Goal: Navigation & Orientation: Find specific page/section

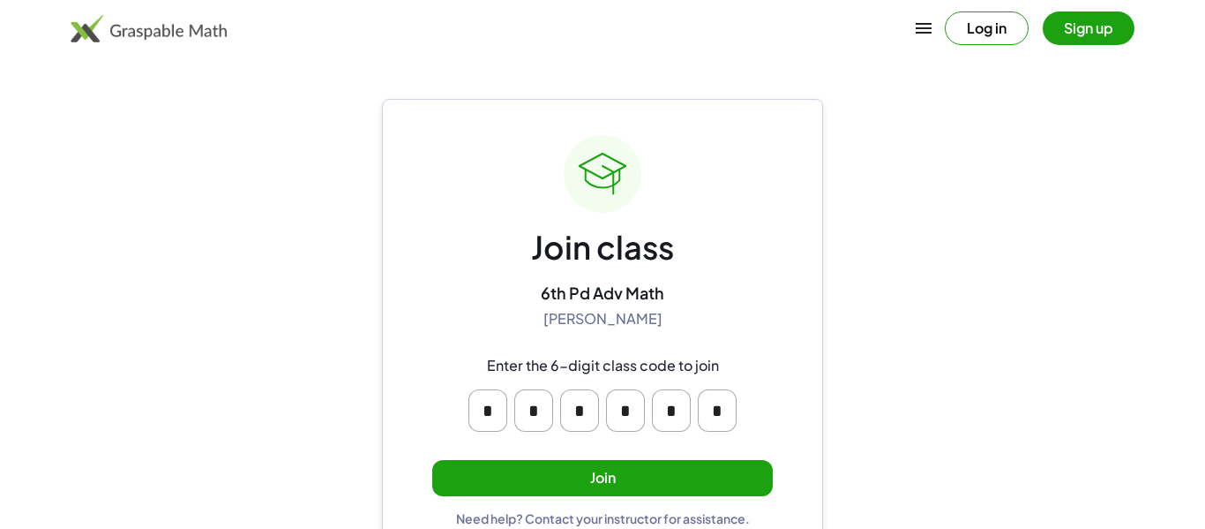
click at [698, 463] on button "Join" at bounding box center [602, 478] width 341 height 36
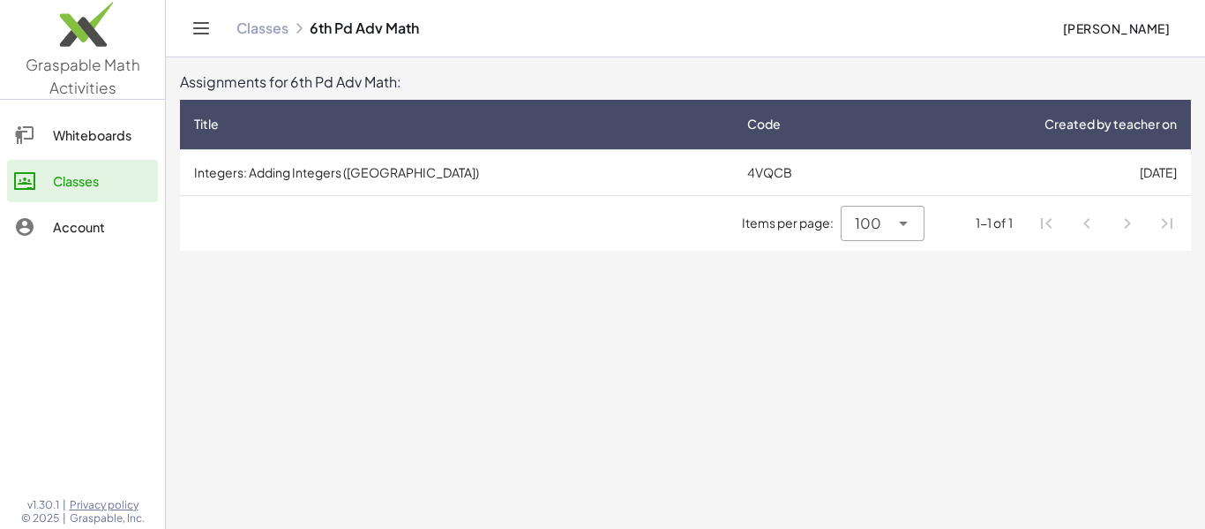
click at [867, 222] on span "100" at bounding box center [868, 223] width 26 height 21
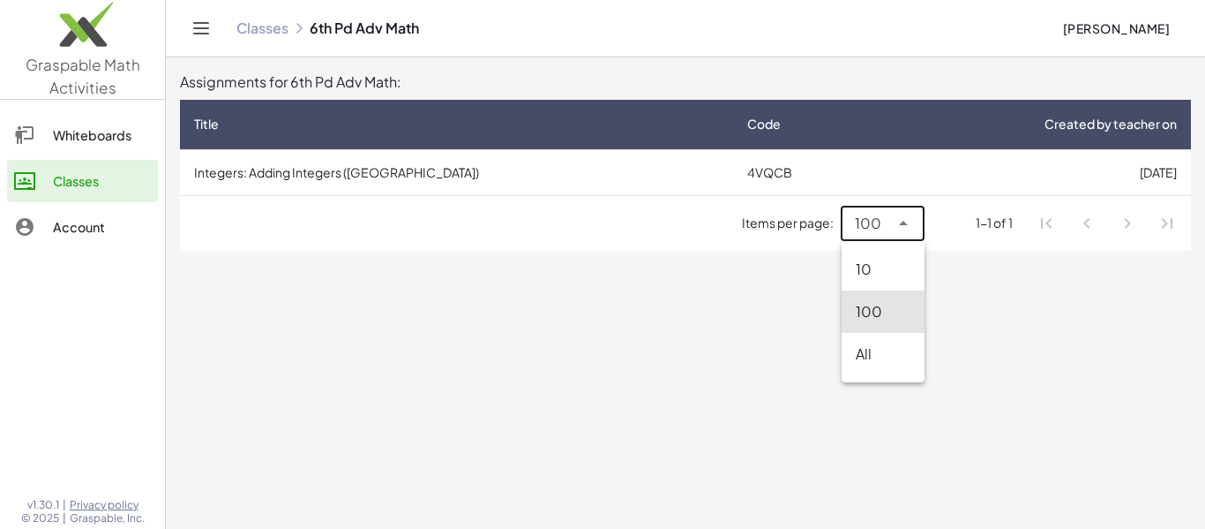
click at [962, 279] on main "Assignments for 6th Pd Adv Math: Title Code Created by teacher on Integers: Add…" at bounding box center [686, 264] width 1040 height 529
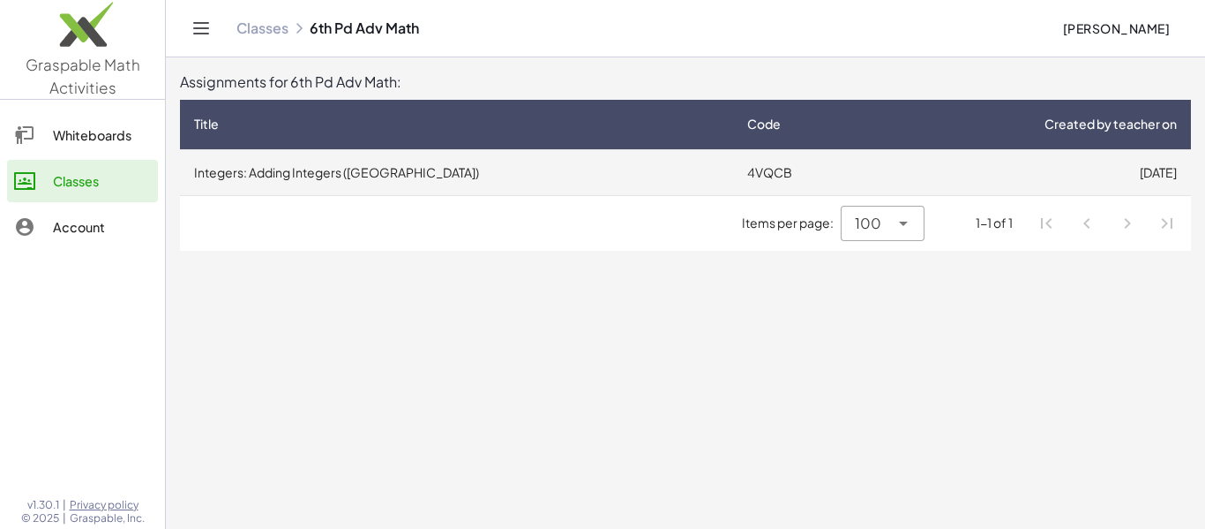
click at [733, 168] on td "4VQCB" at bounding box center [804, 172] width 142 height 46
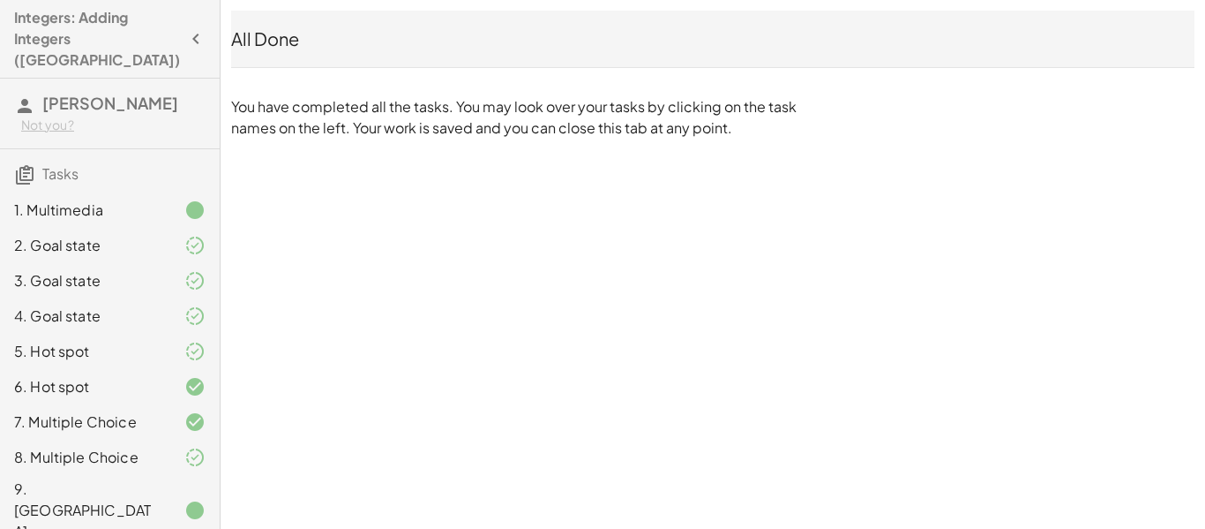
click at [185, 28] on icon "button" at bounding box center [195, 38] width 21 height 21
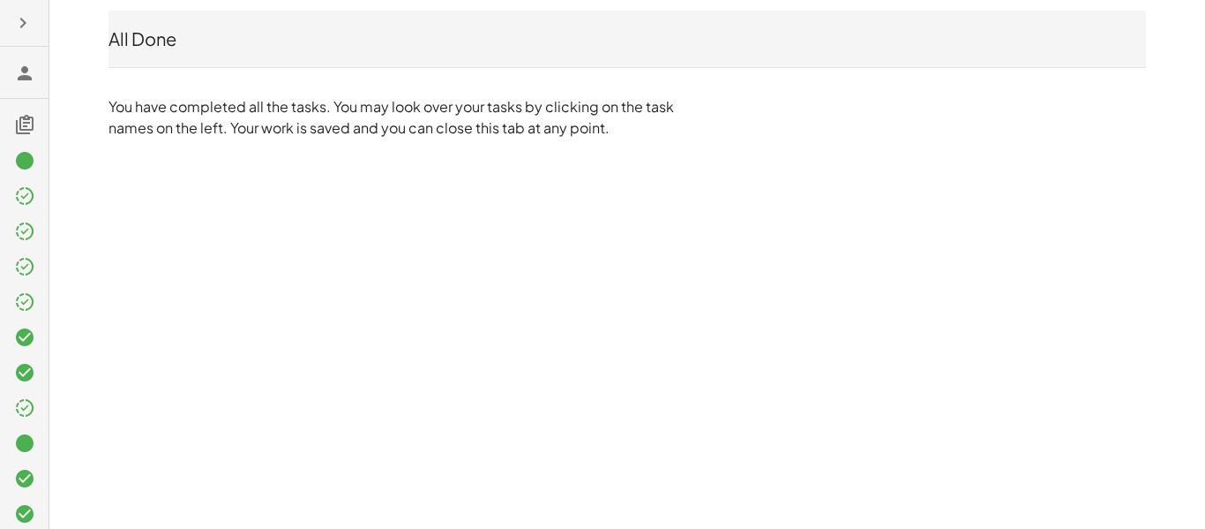
click at [19, 69] on icon at bounding box center [24, 73] width 21 height 21
click at [24, 71] on icon at bounding box center [24, 73] width 21 height 21
click at [16, 33] on icon "button" at bounding box center [22, 22] width 21 height 21
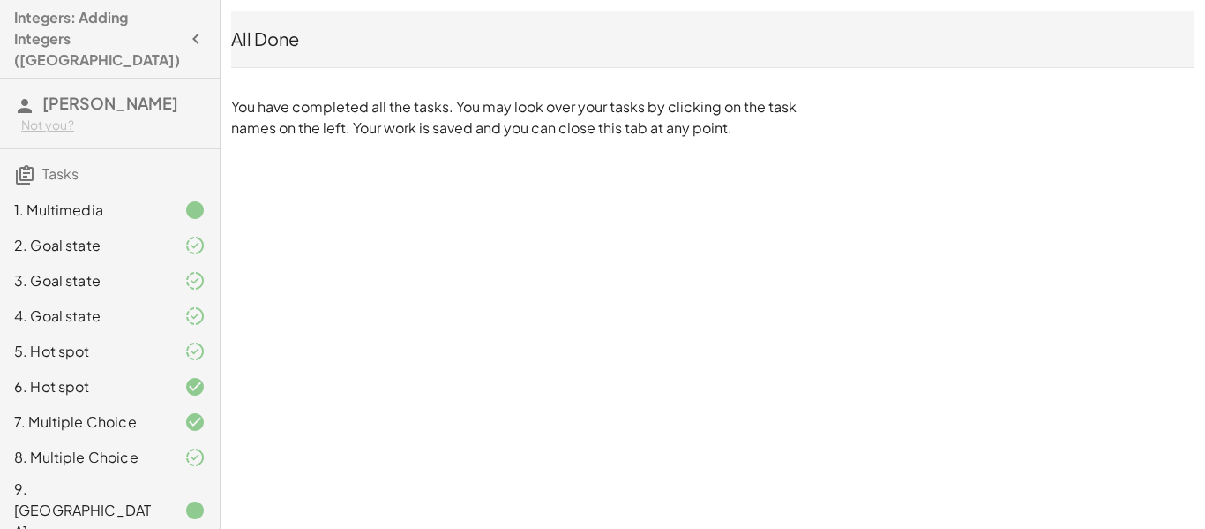
click at [25, 95] on icon at bounding box center [24, 105] width 21 height 21
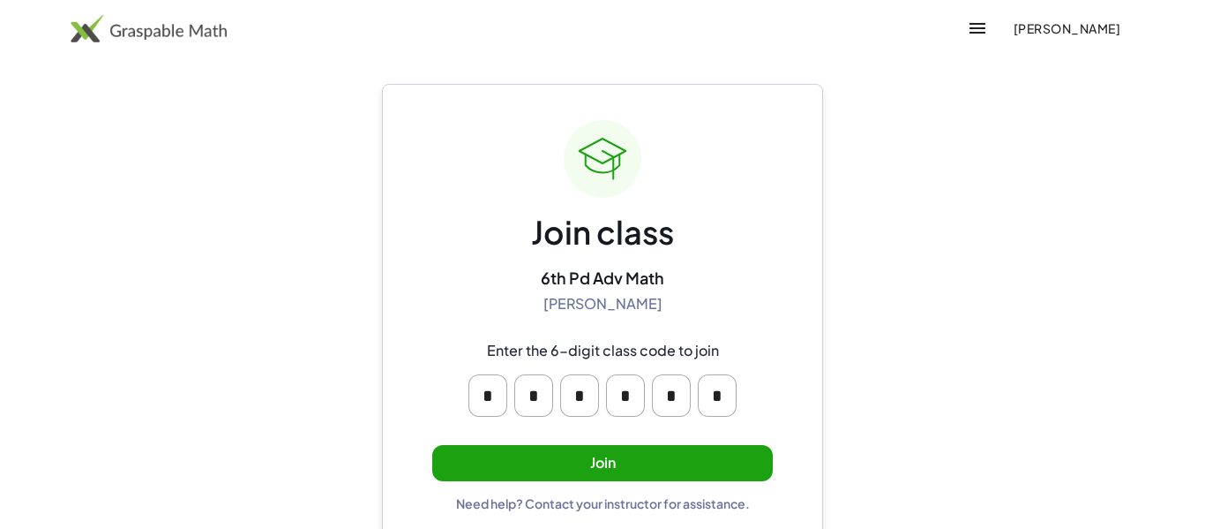
scroll to position [34, 0]
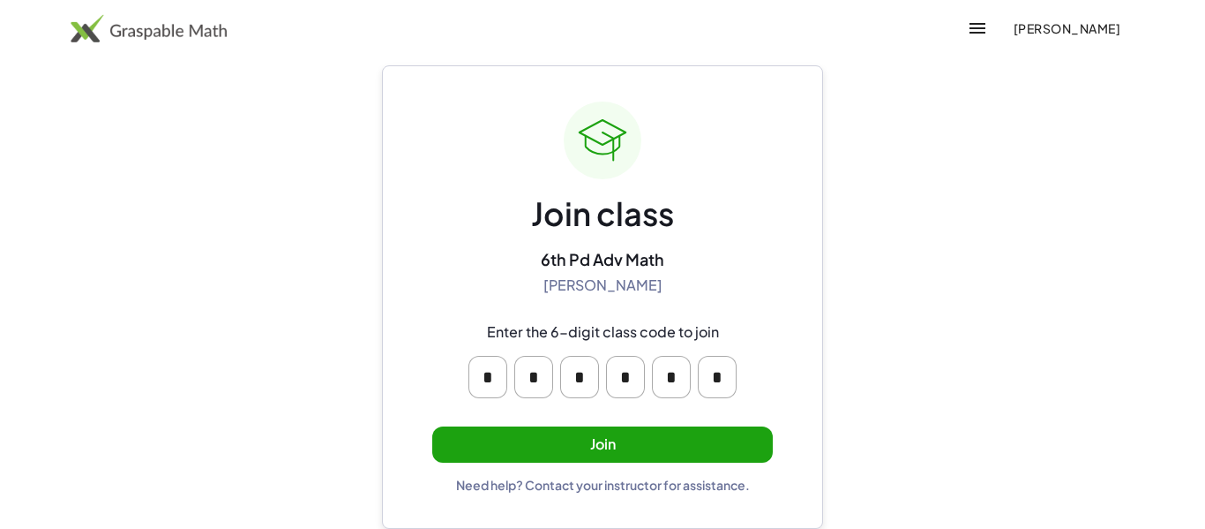
click at [667, 431] on button "Join" at bounding box center [602, 444] width 341 height 36
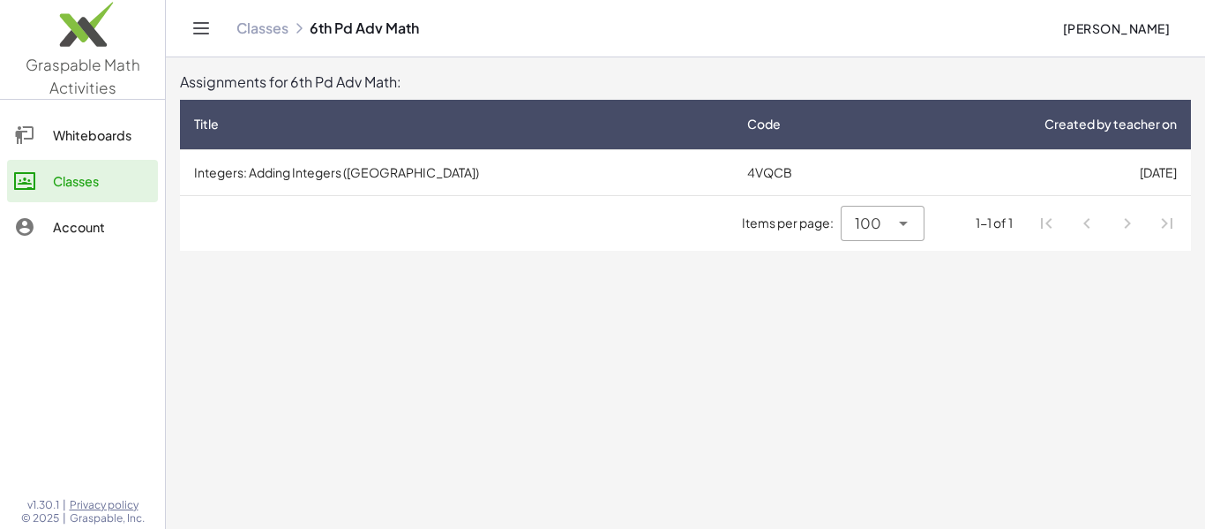
click at [88, 144] on div "Whiteboards" at bounding box center [102, 134] width 98 height 21
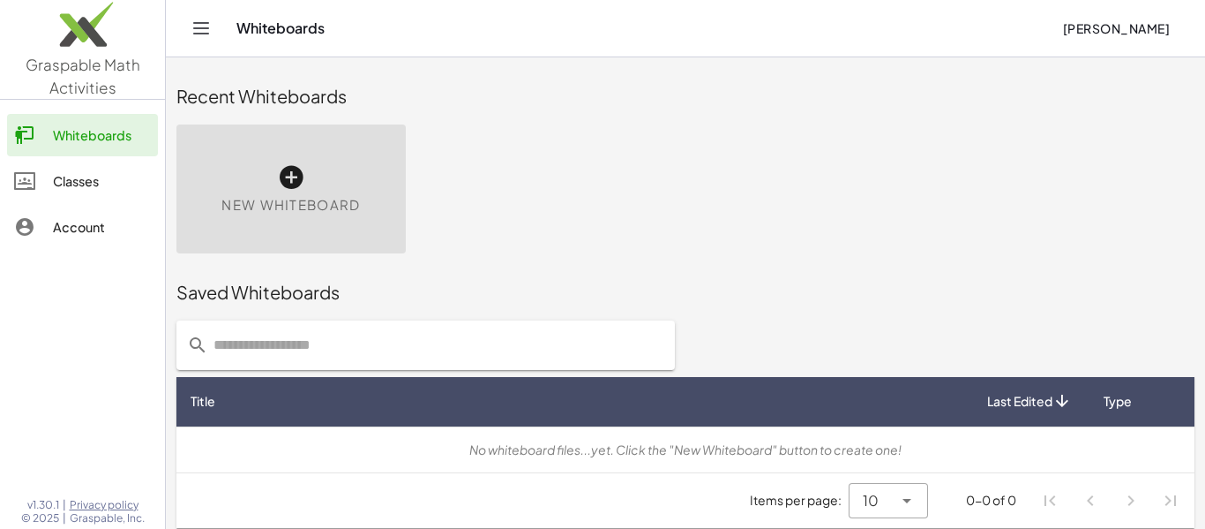
click at [86, 204] on div "Whiteboards Classes Account" at bounding box center [82, 183] width 165 height 152
click at [79, 194] on link "Classes" at bounding box center [82, 181] width 151 height 42
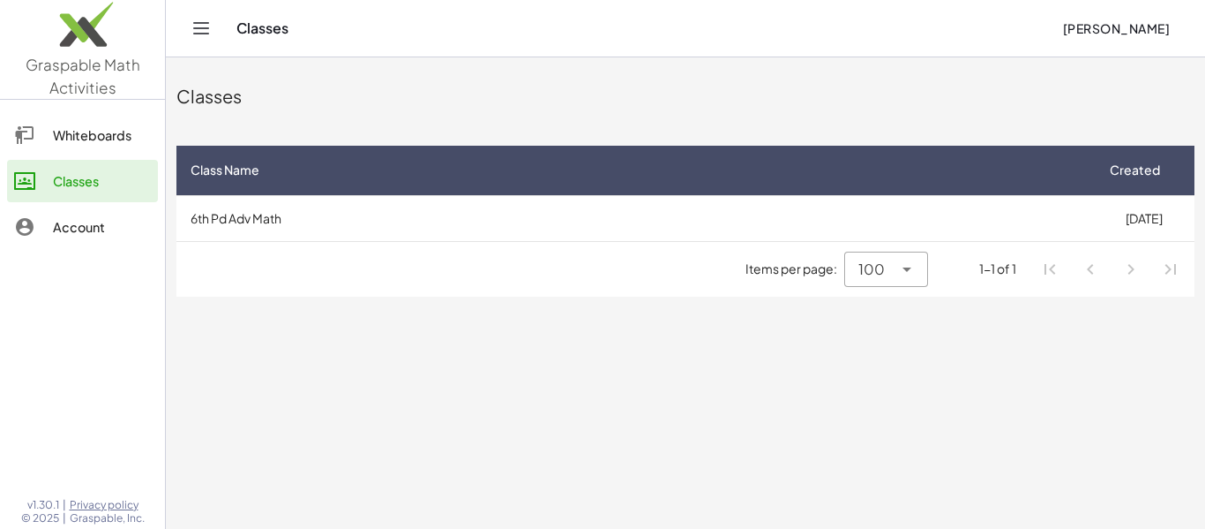
click at [94, 213] on link "Account" at bounding box center [82, 227] width 151 height 42
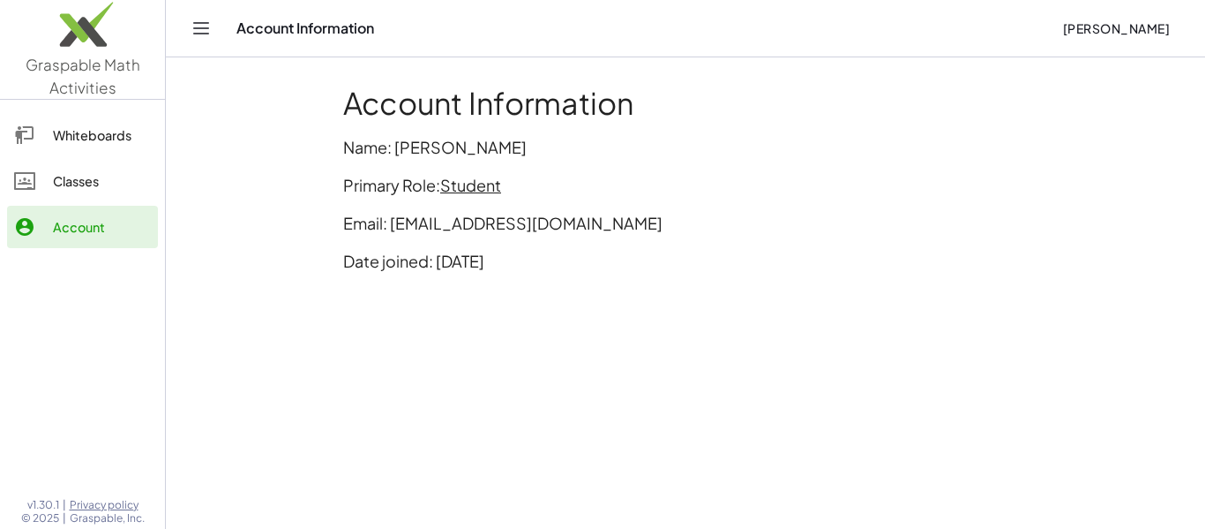
click at [116, 170] on div "Classes" at bounding box center [102, 180] width 98 height 21
